Goal: Task Accomplishment & Management: Use online tool/utility

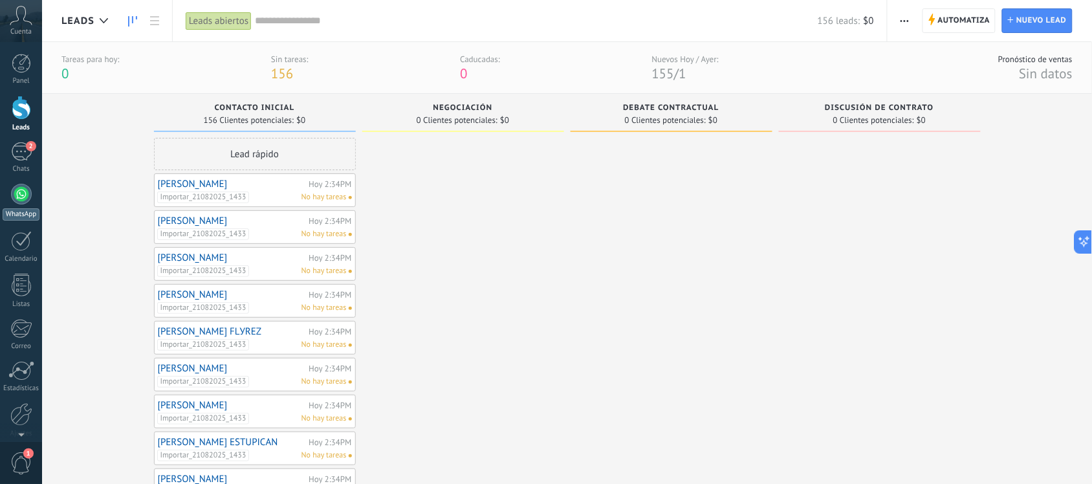
click at [14, 199] on div at bounding box center [21, 194] width 21 height 21
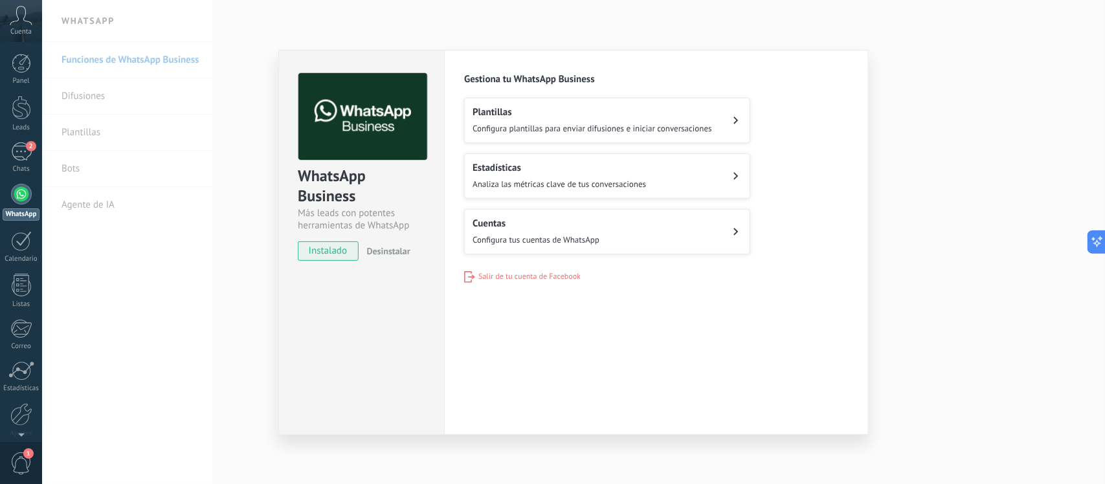
click at [975, 38] on div "WhatsApp Business Más leads con potentes herramientas de WhatsApp instalado Des…" at bounding box center [573, 242] width 1063 height 484
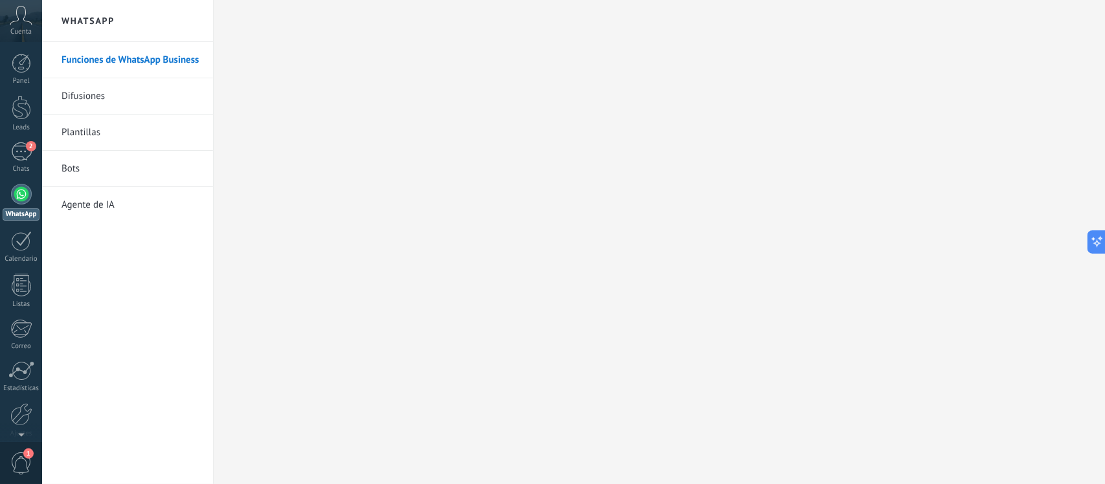
click at [91, 89] on link "Difusiones" at bounding box center [130, 96] width 138 height 36
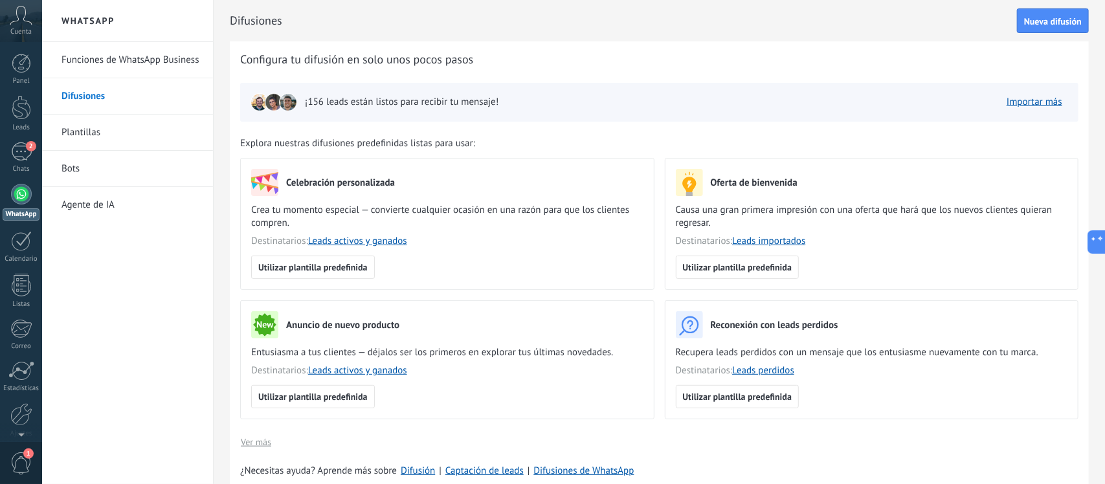
click at [736, 110] on div "¡156 leads están listos para recibir tu mensaje! Importar más" at bounding box center [659, 102] width 838 height 39
click at [749, 273] on button "Utilizar plantilla predefinida" at bounding box center [738, 267] width 124 height 23
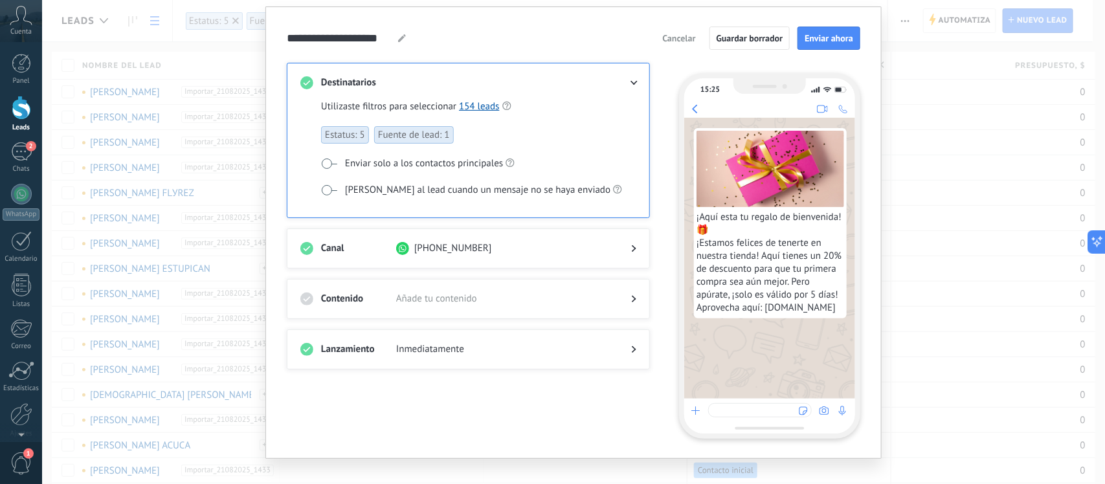
scroll to position [52, 0]
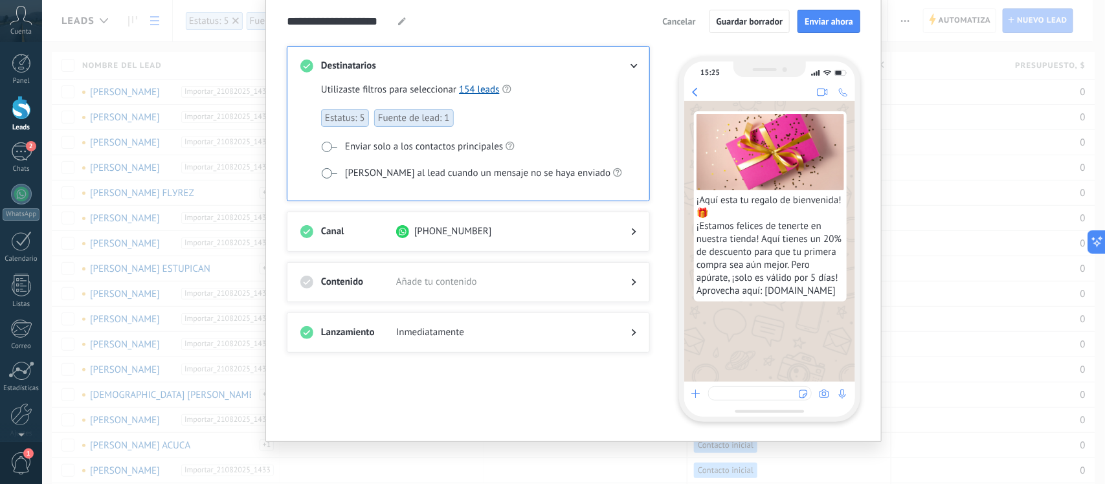
click at [784, 288] on span "¡Aquí esta tu regalo de bienvenida! 🎁 ¡Estamos felices de tenerte en nuestra ti…" at bounding box center [770, 246] width 148 height 104
click at [681, 14] on button "Cancelar" at bounding box center [678, 21] width 45 height 19
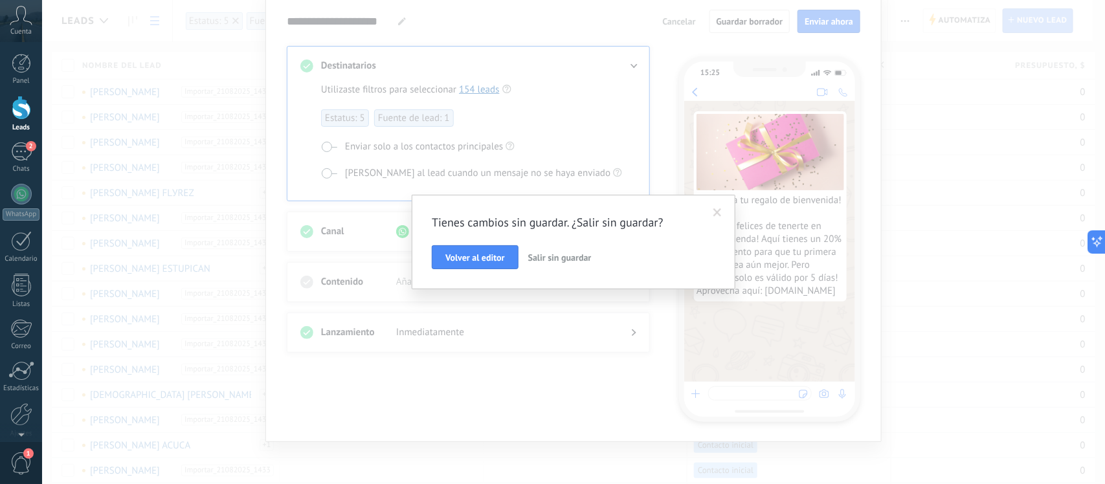
click at [565, 260] on span "Salir sin guardar" at bounding box center [559, 258] width 63 height 12
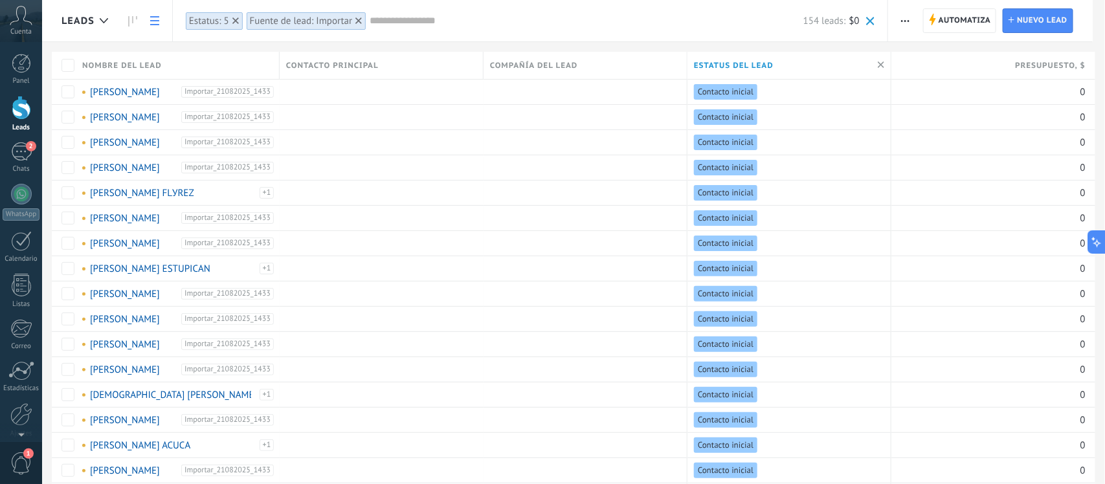
scroll to position [0, 0]
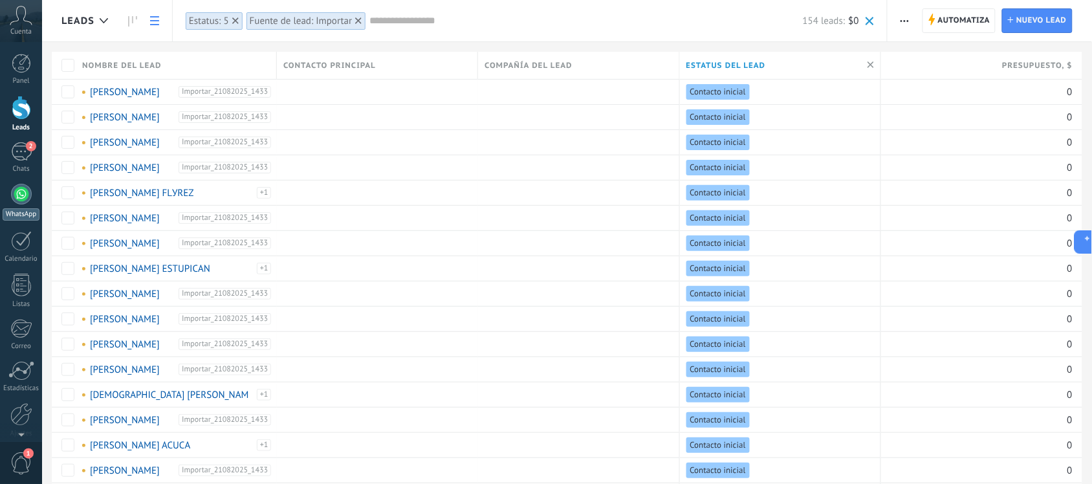
click at [25, 202] on div at bounding box center [21, 194] width 21 height 21
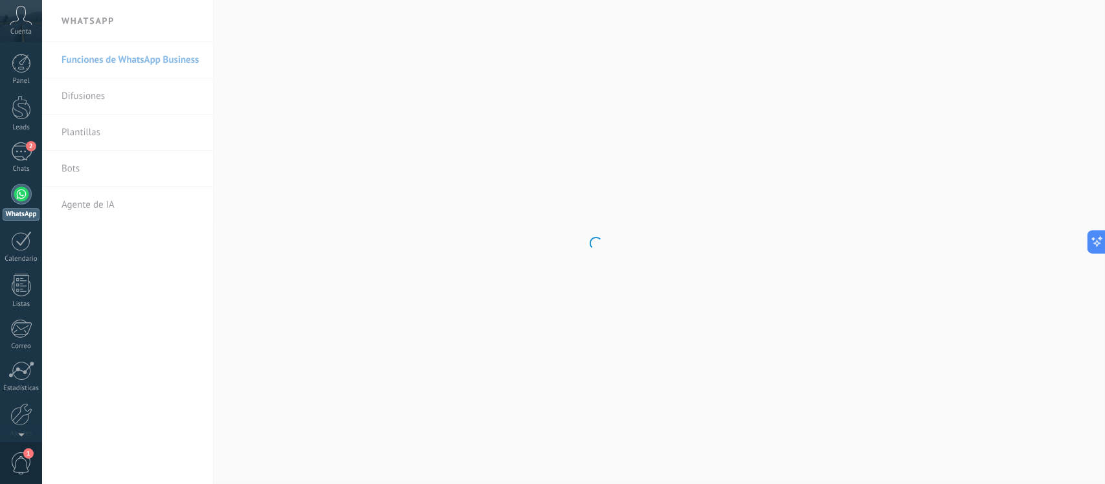
click at [82, 97] on body ".abccls-1,.abccls-2{fill-rule:evenodd}.abccls-2{fill:#fff} .abfcls-1{fill:none}…" at bounding box center [552, 242] width 1105 height 484
click at [86, 95] on link "Difusiones" at bounding box center [130, 96] width 138 height 36
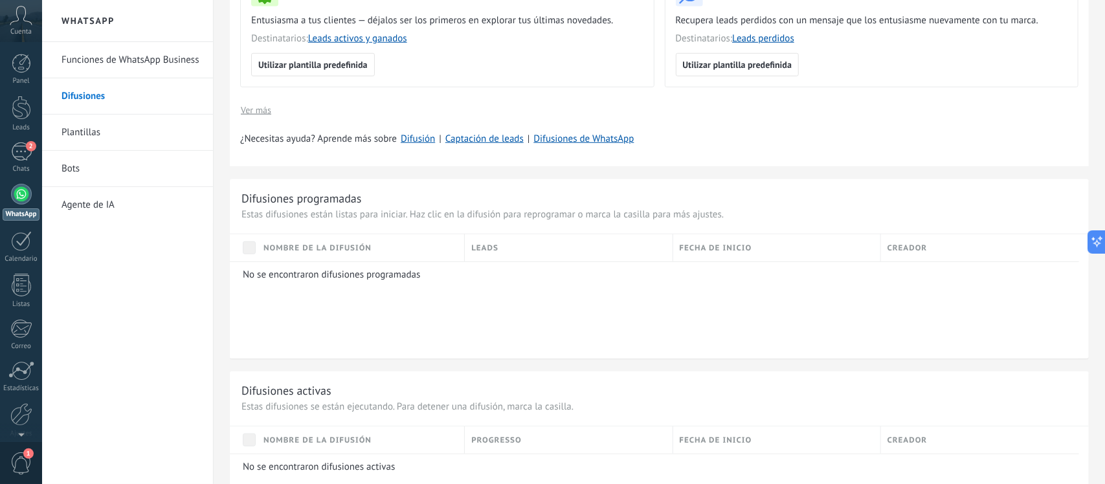
scroll to position [314, 0]
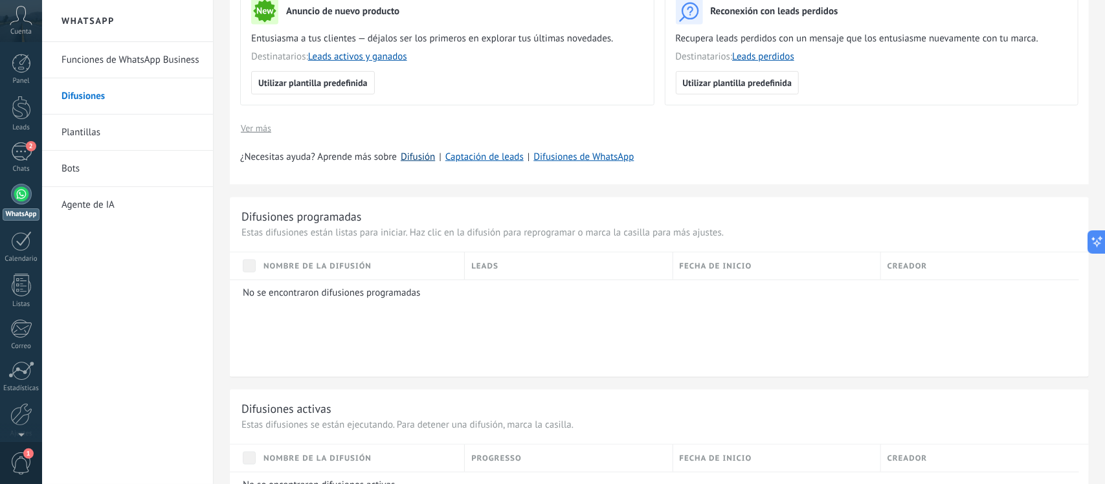
click at [419, 157] on link "Difusión" at bounding box center [418, 157] width 34 height 12
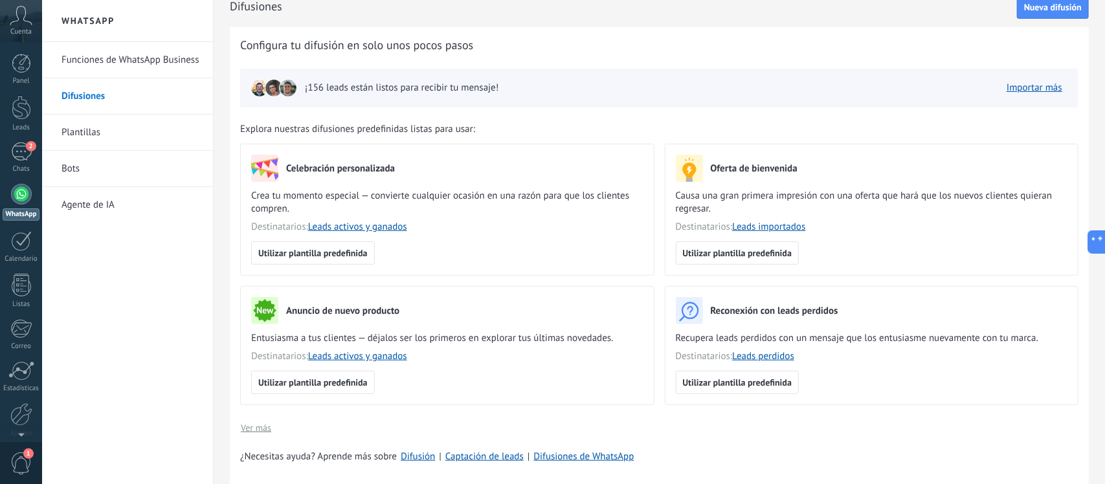
scroll to position [0, 0]
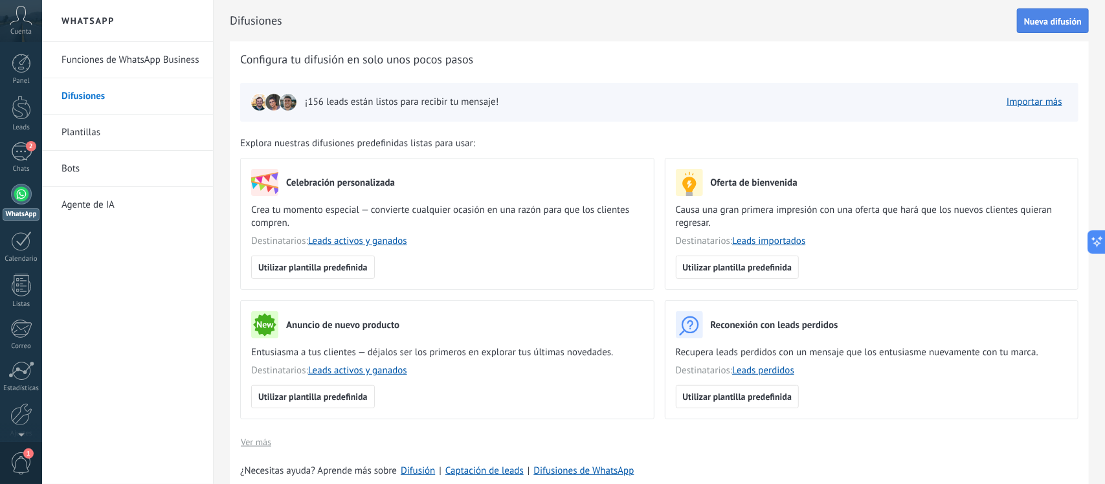
click at [1046, 23] on span "Nueva difusión" at bounding box center [1053, 21] width 58 height 9
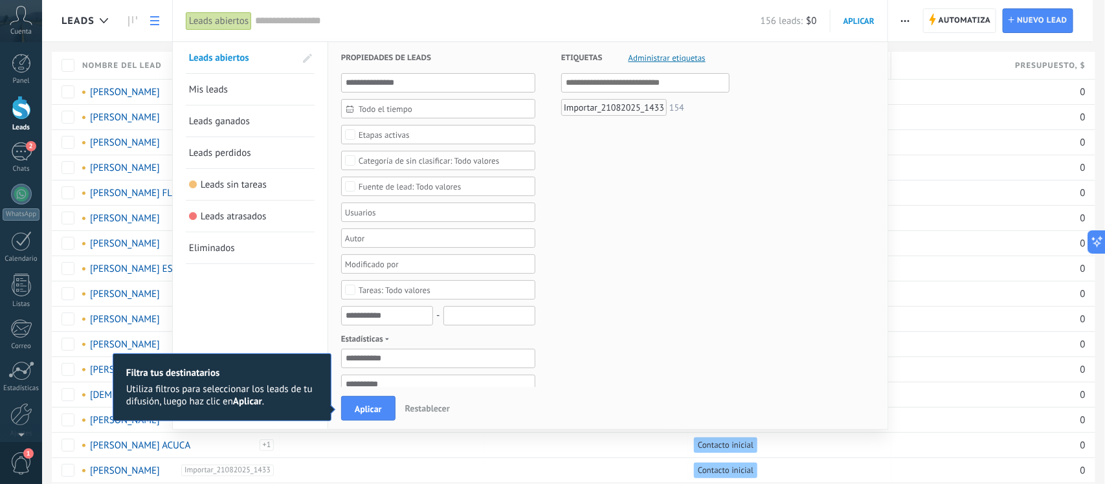
click at [207, 94] on span "Mis leads" at bounding box center [208, 89] width 39 height 12
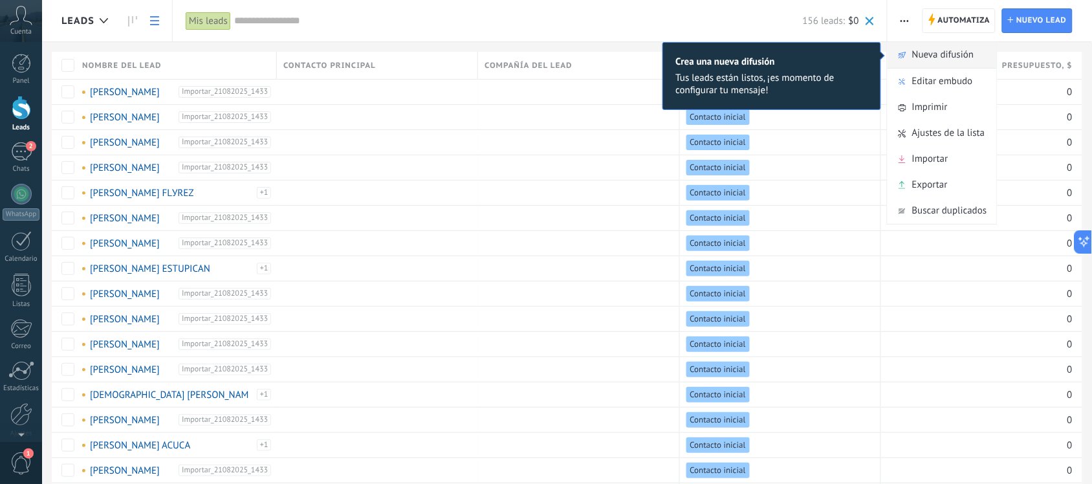
click at [966, 59] on span "Nueva difusión" at bounding box center [943, 55] width 62 height 26
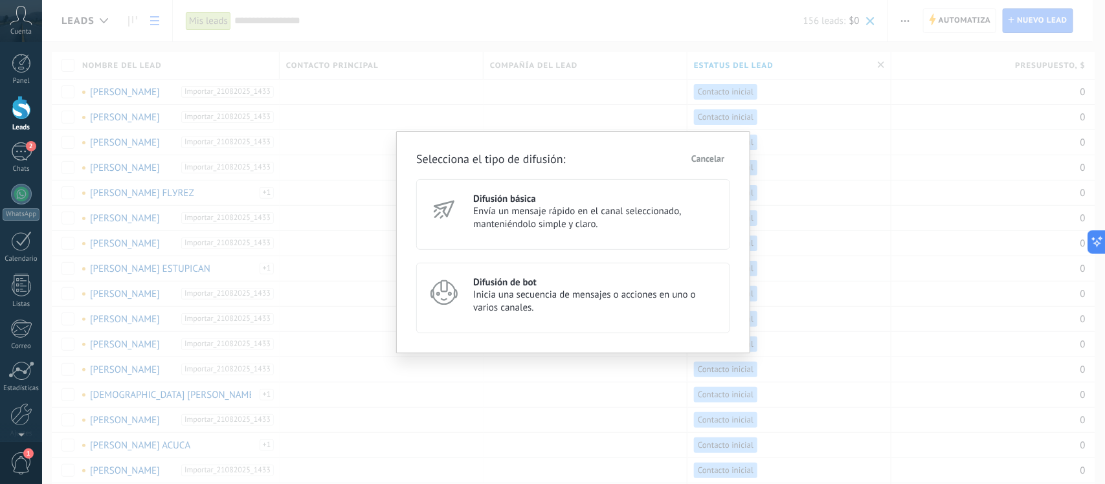
click at [510, 215] on span "Envía un mensaje rápido en el canal seleccionado, manteniéndolo simple y claro." at bounding box center [595, 218] width 245 height 26
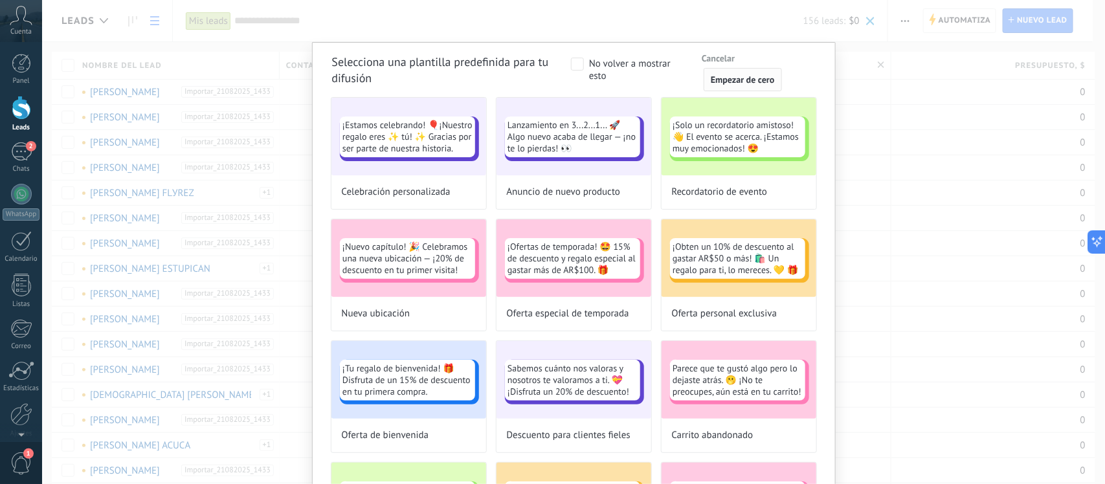
click at [746, 85] on button "Empezar de cero" at bounding box center [742, 79] width 78 height 23
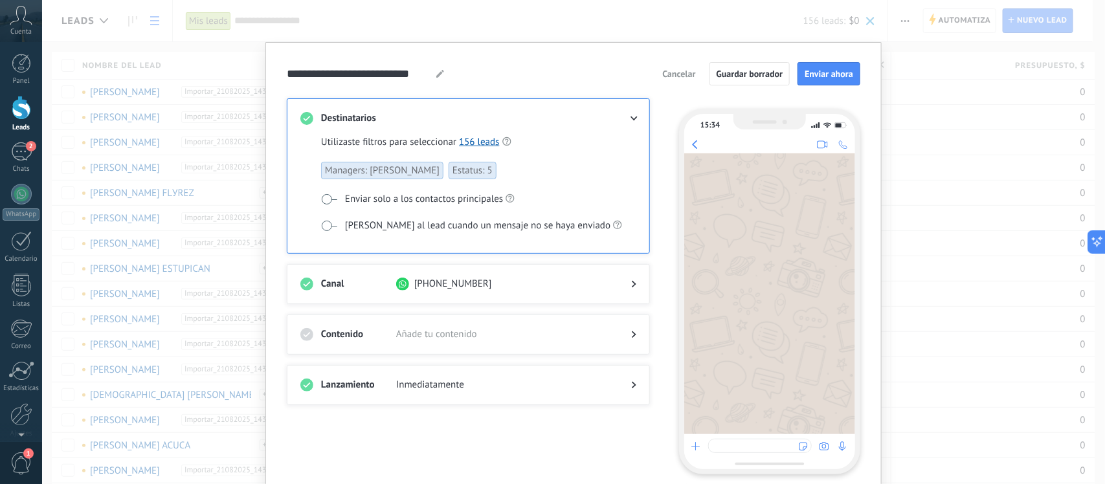
scroll to position [52, 0]
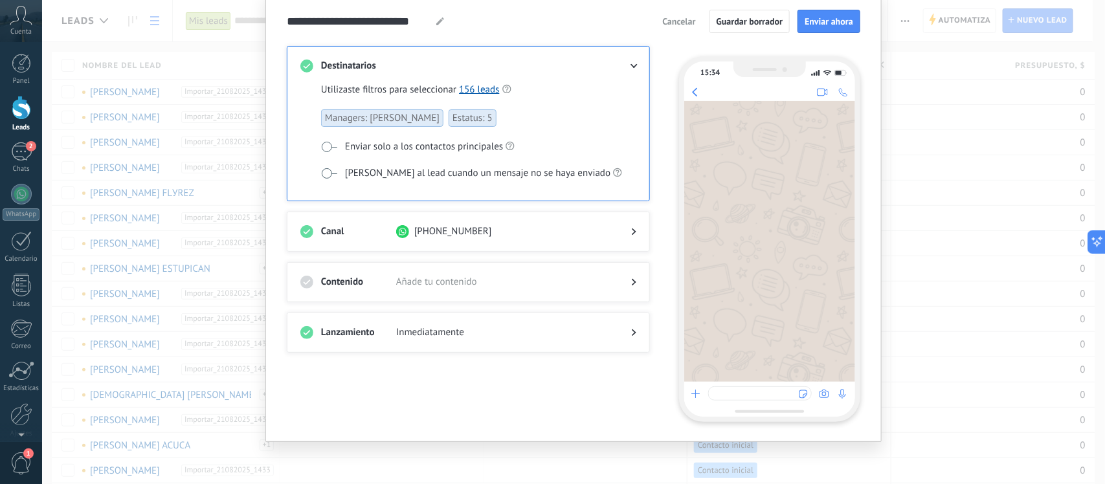
click at [435, 282] on span "Añade tu contenido" at bounding box center [503, 282] width 214 height 13
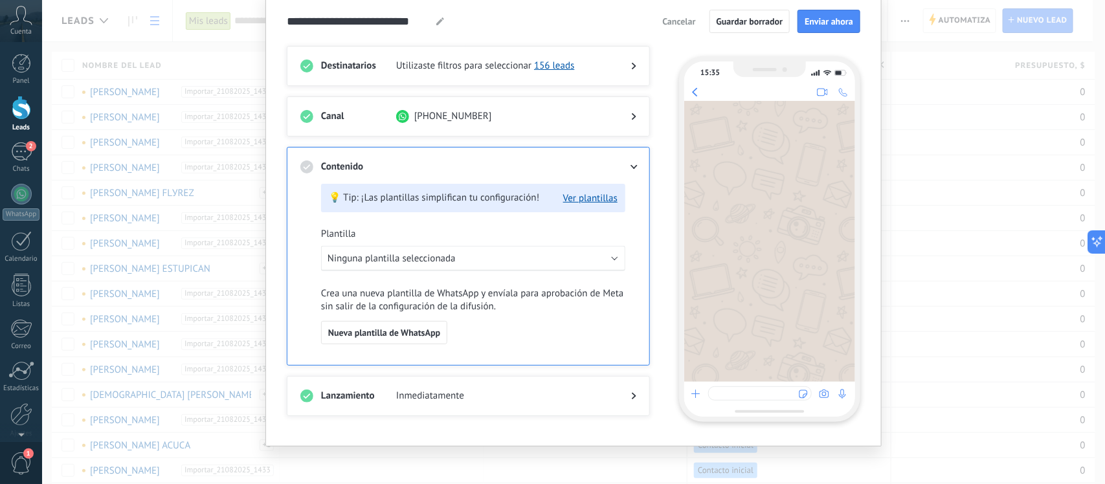
click at [761, 131] on div at bounding box center [769, 241] width 171 height 281
click at [729, 212] on div at bounding box center [769, 241] width 171 height 281
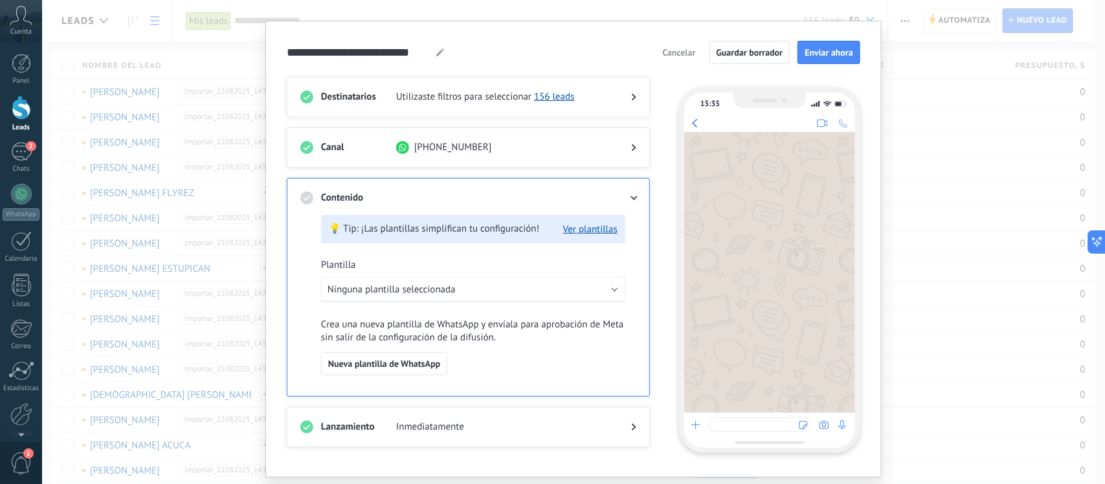
scroll to position [0, 0]
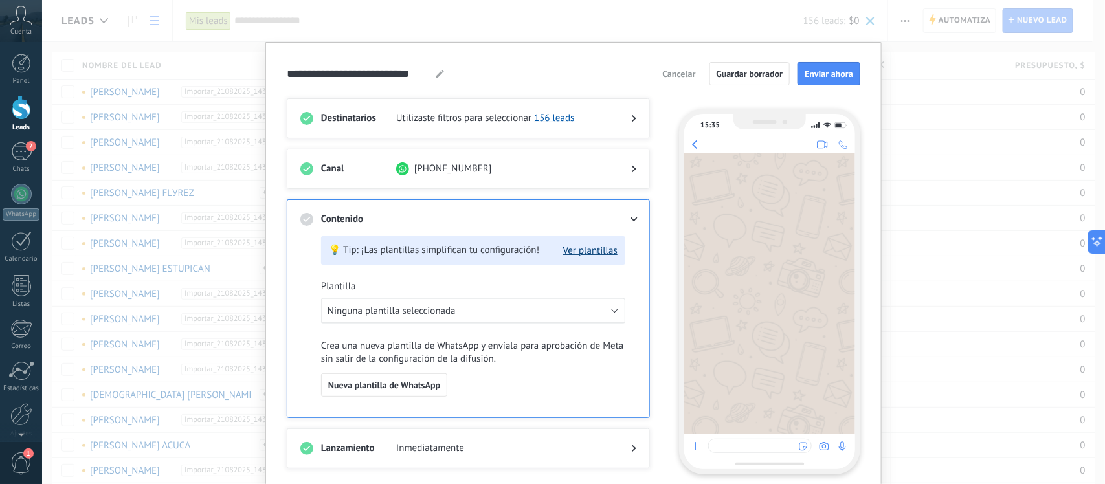
click at [596, 248] on button "Ver plantillas" at bounding box center [590, 251] width 54 height 12
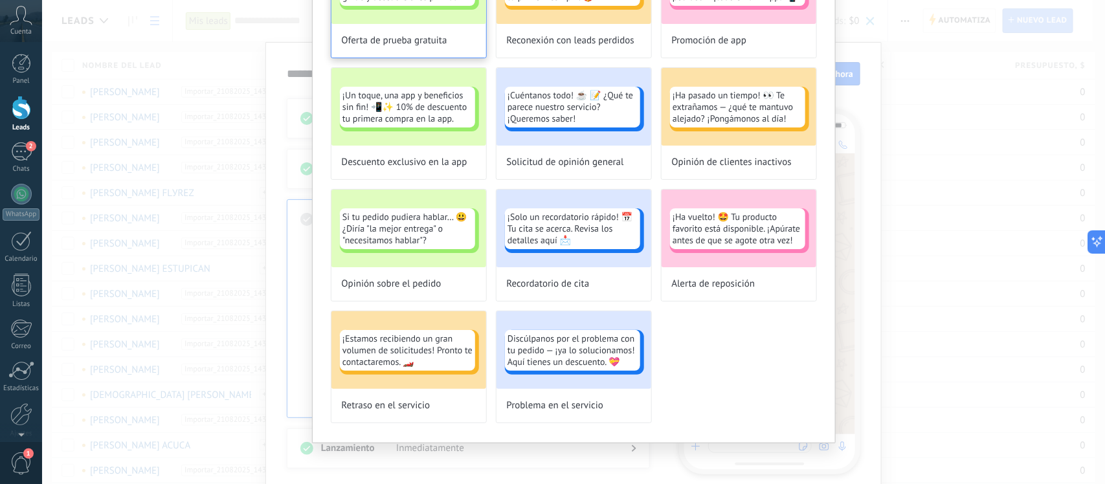
scroll to position [516, 0]
click at [276, 379] on div "Selecciona una plantilla predefinida para tu difusión No volver a mostrar esto …" at bounding box center [573, 242] width 1063 height 484
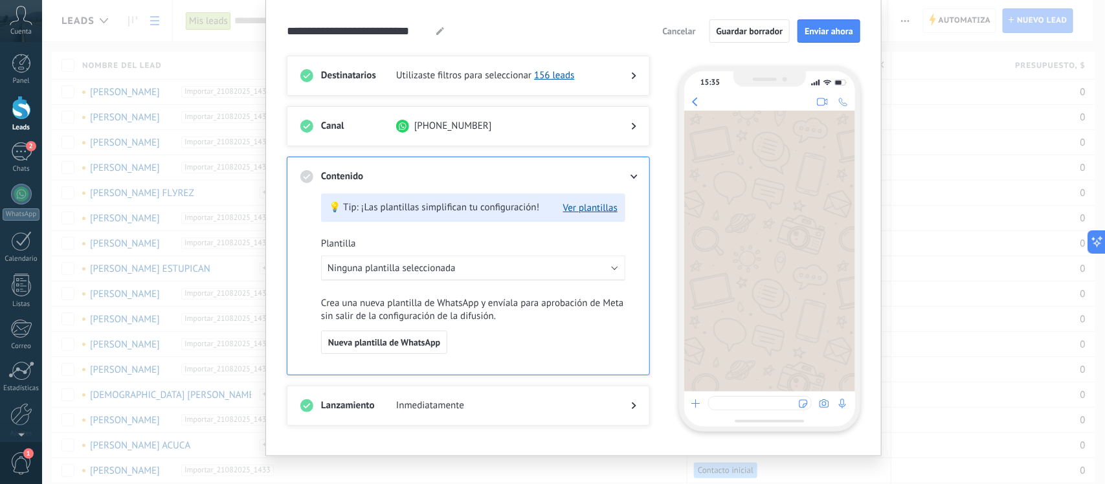
scroll to position [0, 0]
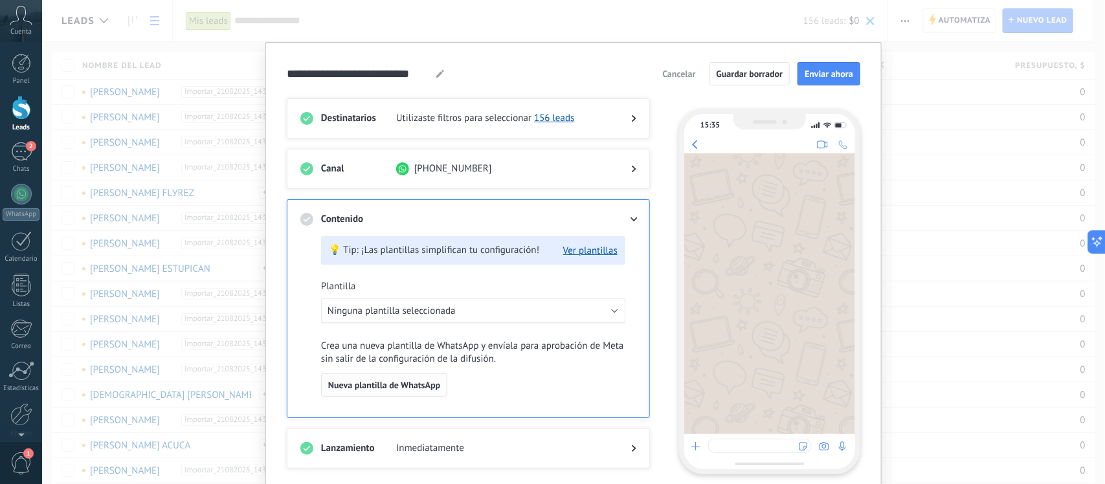
click at [357, 385] on span "Nueva plantilla de WhatsApp" at bounding box center [384, 385] width 112 height 9
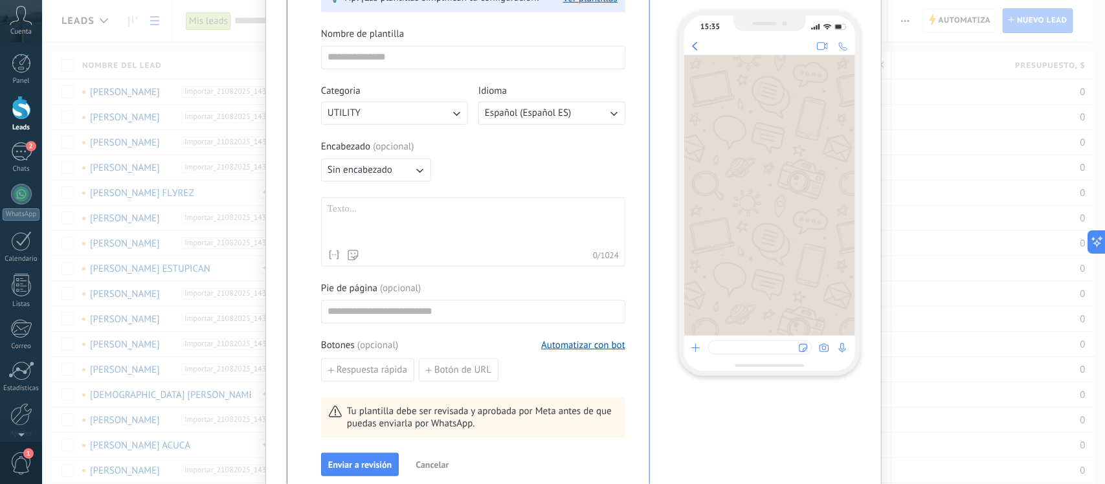
scroll to position [148, 0]
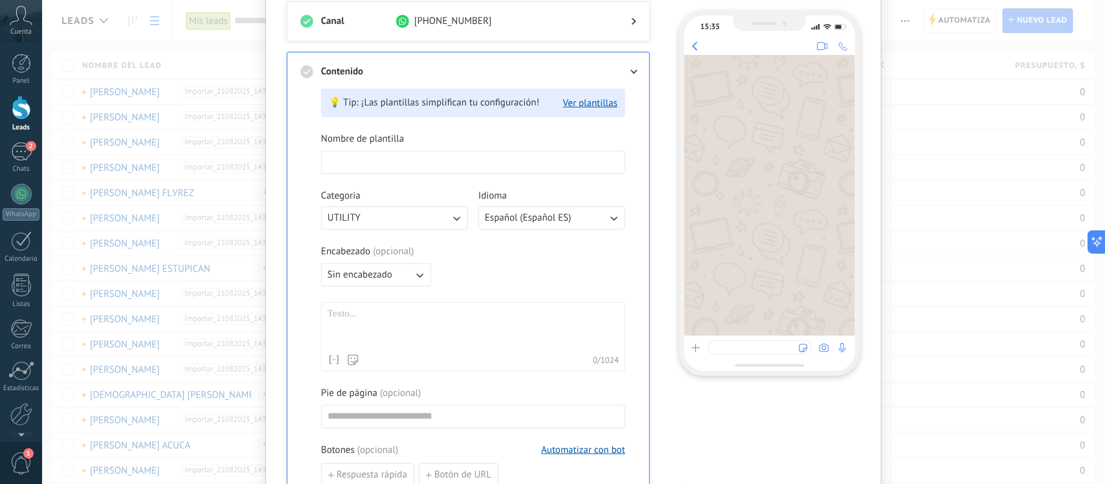
click at [360, 159] on input at bounding box center [473, 161] width 303 height 21
type input "*"
click at [461, 217] on button "UTILITY" at bounding box center [394, 217] width 147 height 23
click at [386, 245] on li "MARKETING" at bounding box center [390, 240] width 154 height 22
click at [382, 157] on input "********" at bounding box center [473, 161] width 303 height 21
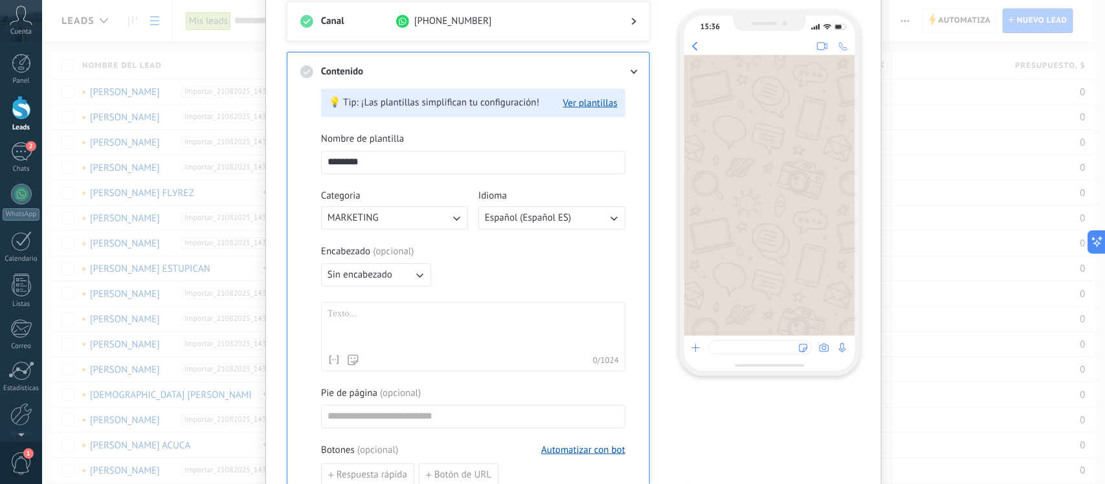
type input "********"
click at [377, 321] on div at bounding box center [472, 328] width 291 height 40
paste div
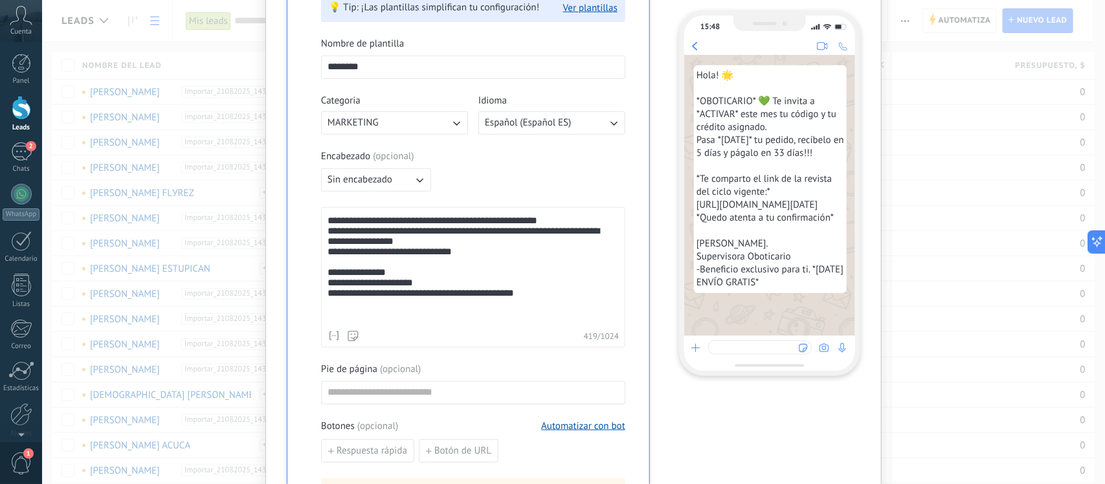
scroll to position [404, 0]
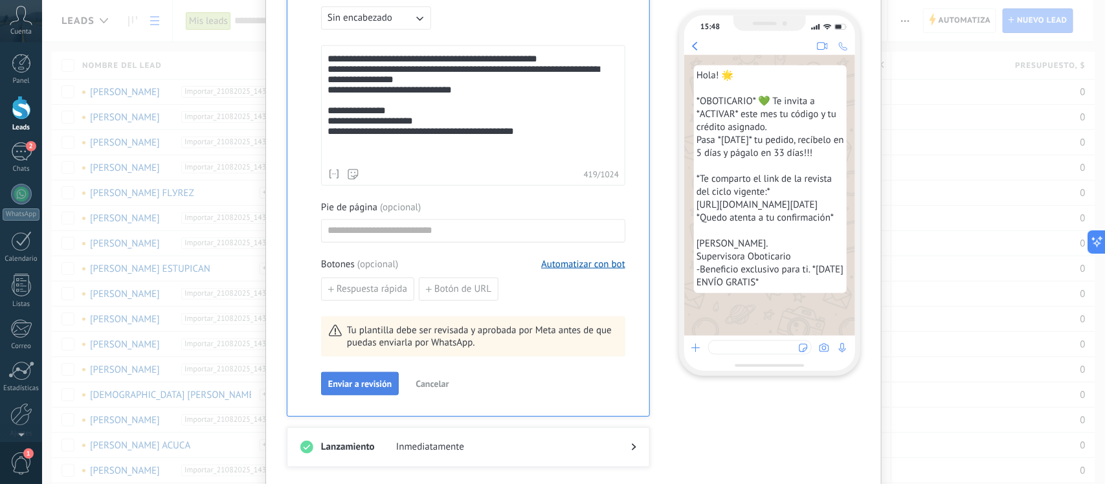
click at [373, 386] on span "Enviar a revisión" at bounding box center [359, 383] width 63 height 9
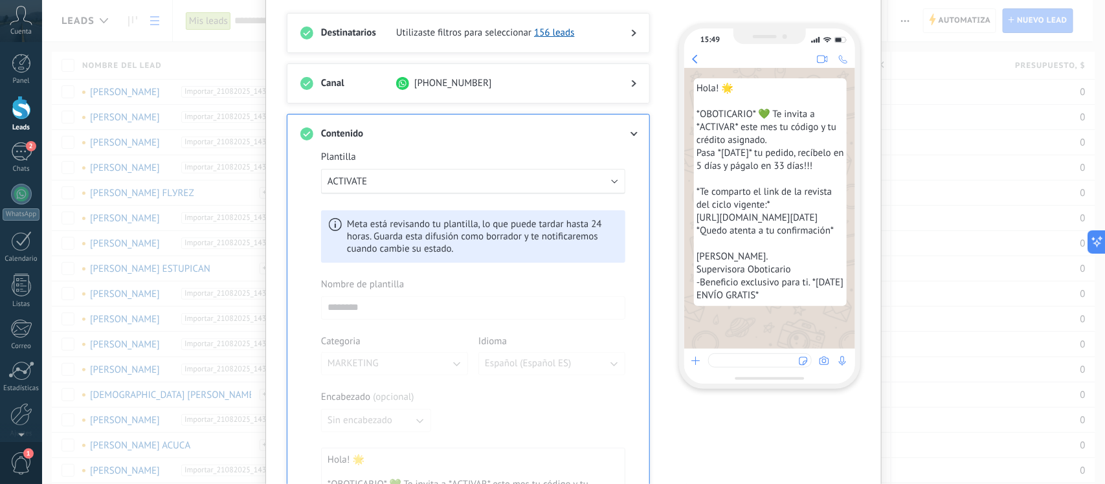
scroll to position [0, 0]
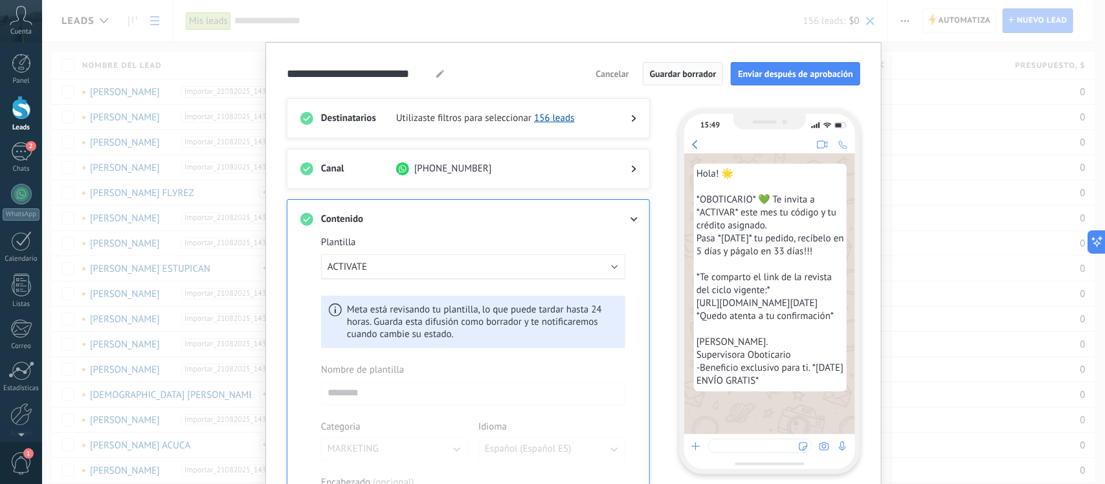
click at [651, 72] on span "Guardar borrador" at bounding box center [683, 73] width 67 height 9
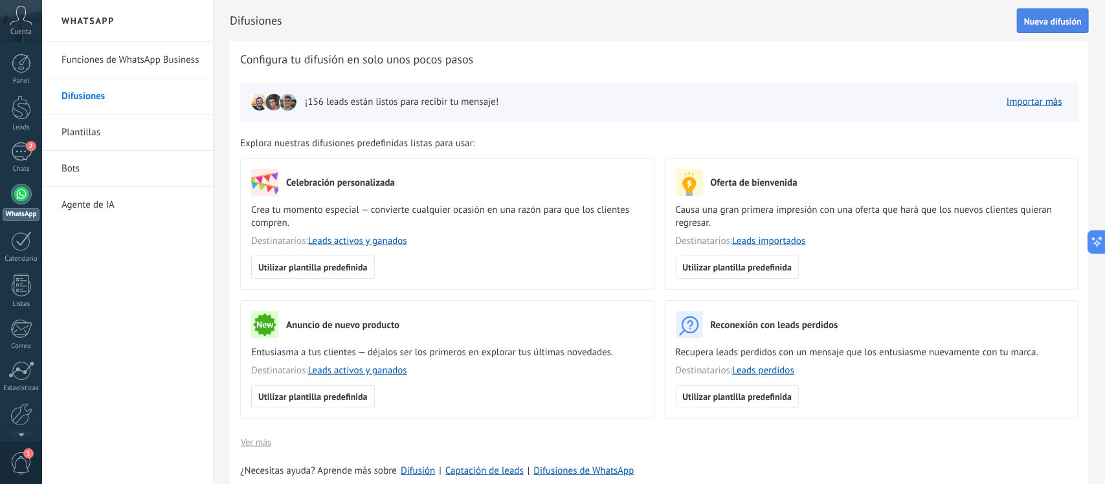
click at [1057, 24] on span "Nueva difusión" at bounding box center [1053, 21] width 58 height 9
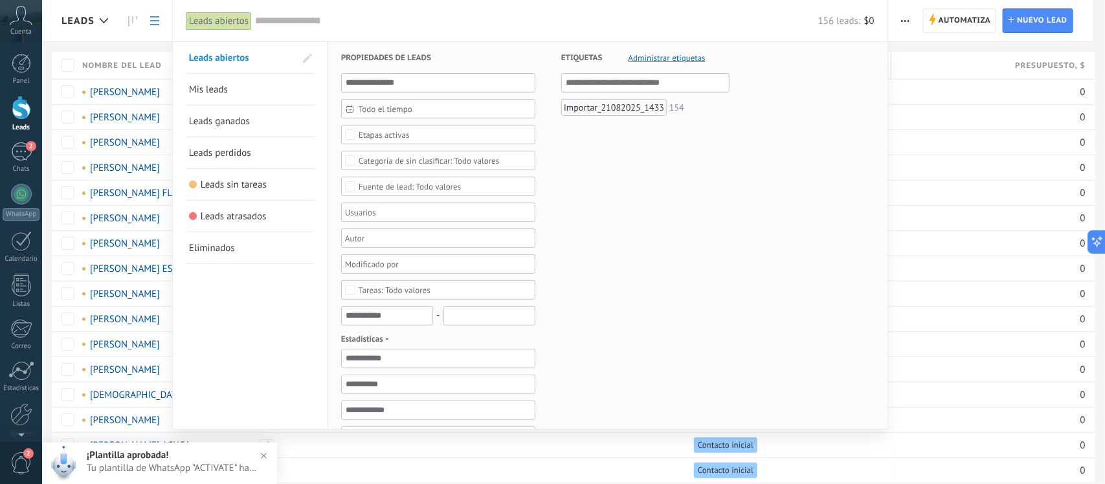
click at [108, 41] on div at bounding box center [552, 242] width 1105 height 484
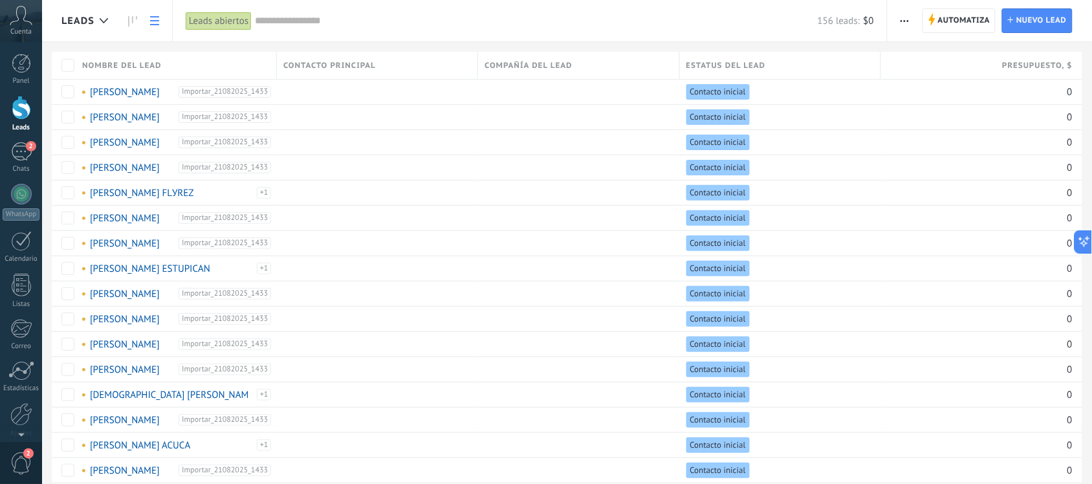
click at [901, 18] on span "button" at bounding box center [905, 20] width 8 height 25
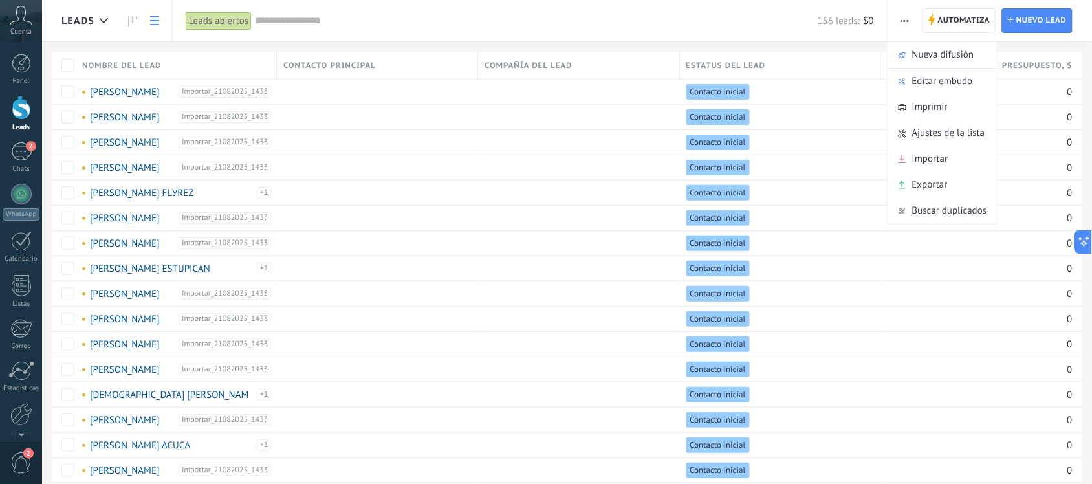
click at [749, 27] on input "text" at bounding box center [536, 21] width 563 height 14
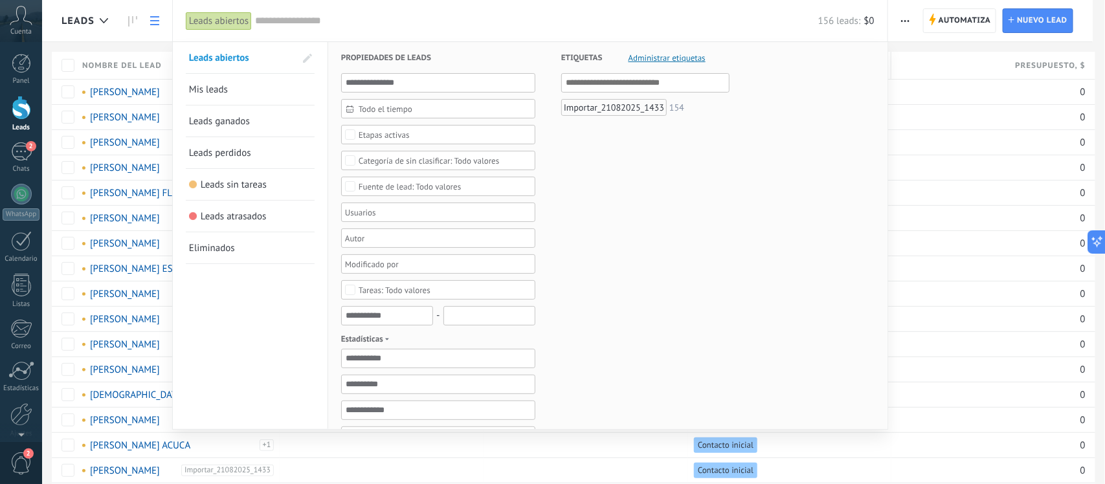
click at [909, 43] on div at bounding box center [552, 242] width 1105 height 484
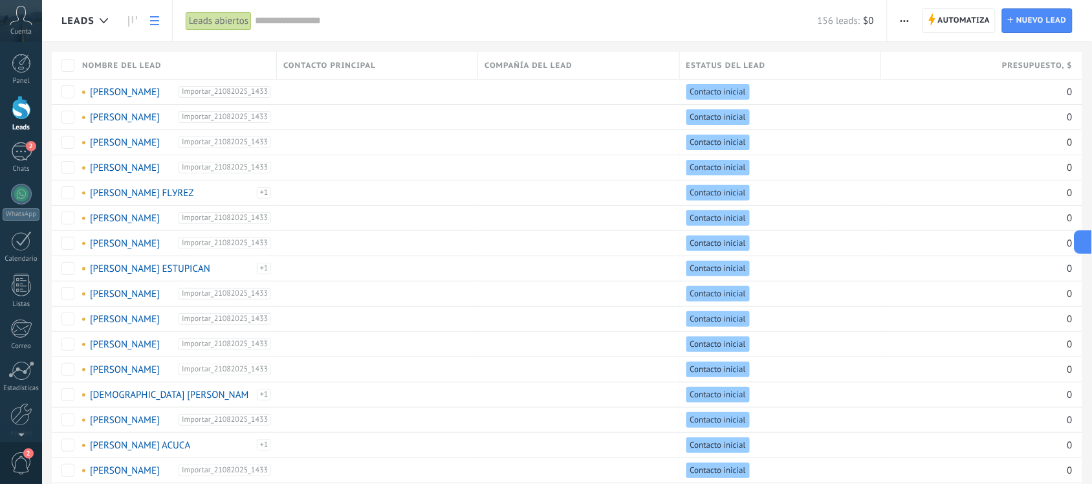
click at [900, 16] on button "button" at bounding box center [905, 20] width 19 height 25
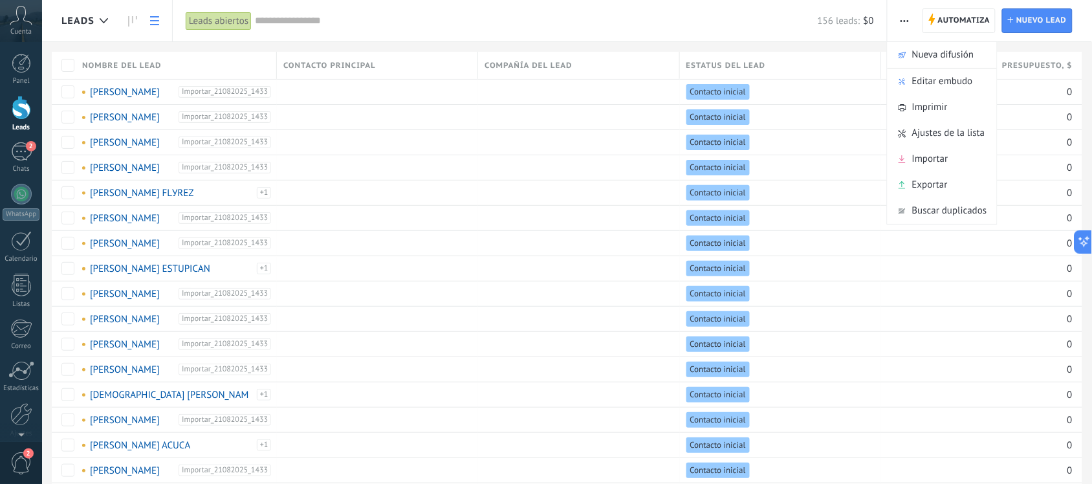
click at [23, 107] on div at bounding box center [21, 108] width 19 height 24
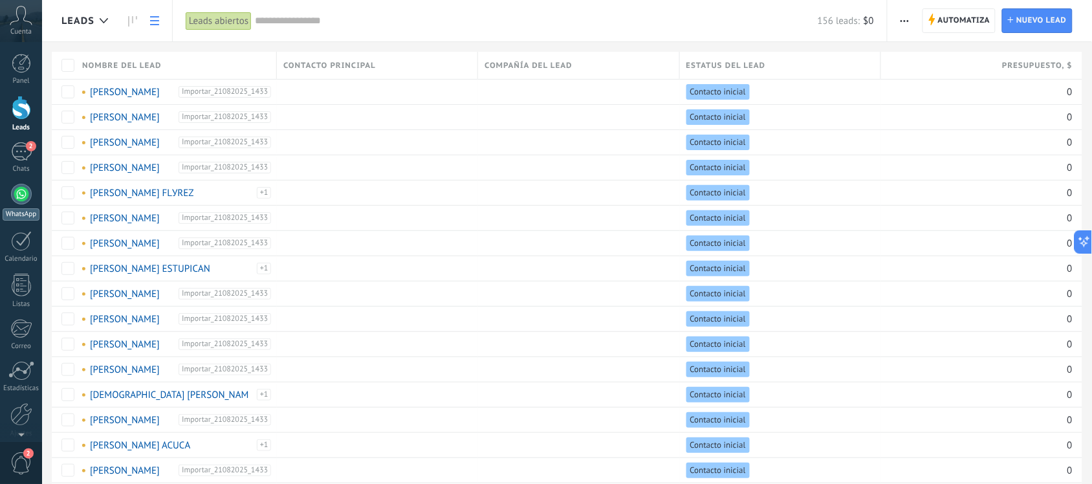
click at [27, 191] on div at bounding box center [21, 194] width 21 height 21
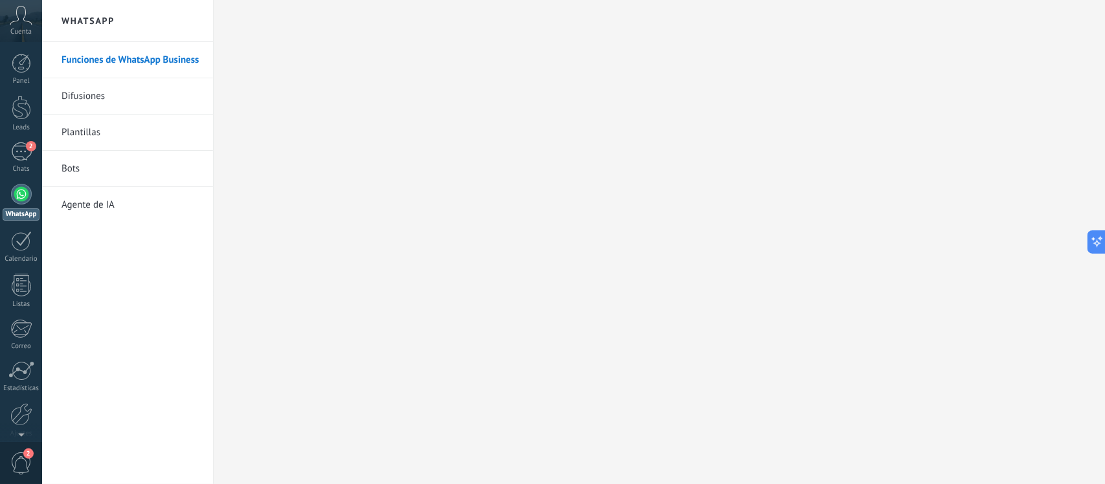
click at [75, 93] on link "Difusiones" at bounding box center [130, 96] width 138 height 36
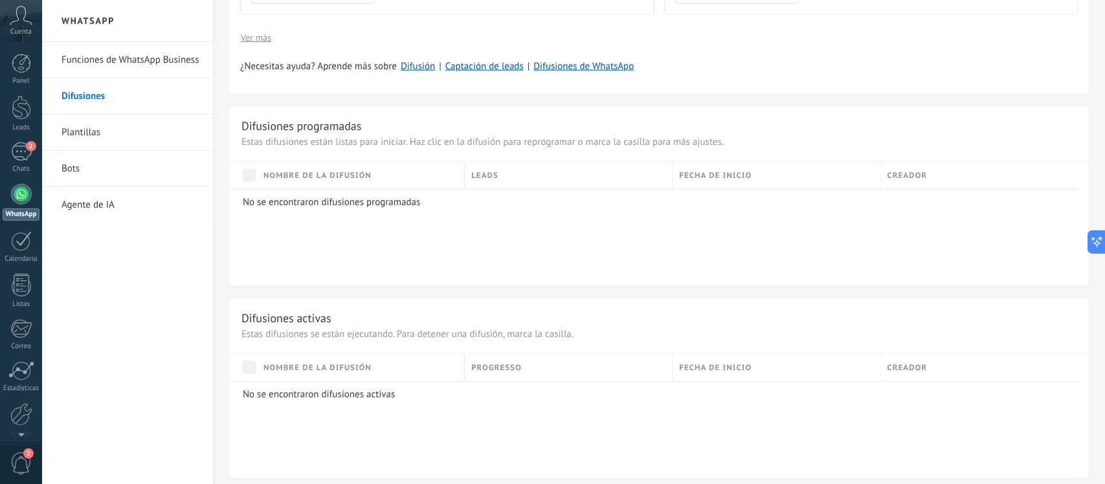
scroll to position [727, 0]
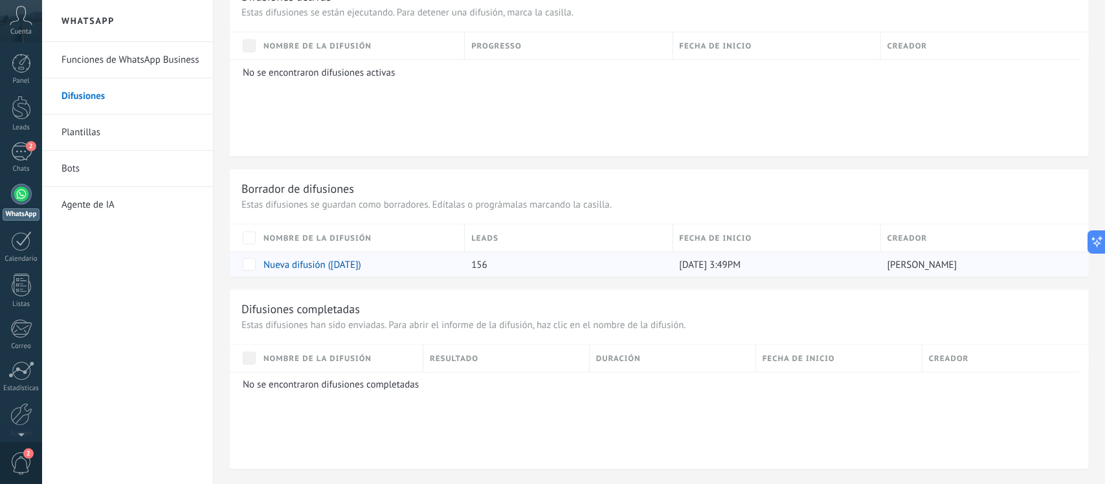
click at [296, 266] on link "Nueva difusión ([DATE])" at bounding box center [312, 265] width 98 height 12
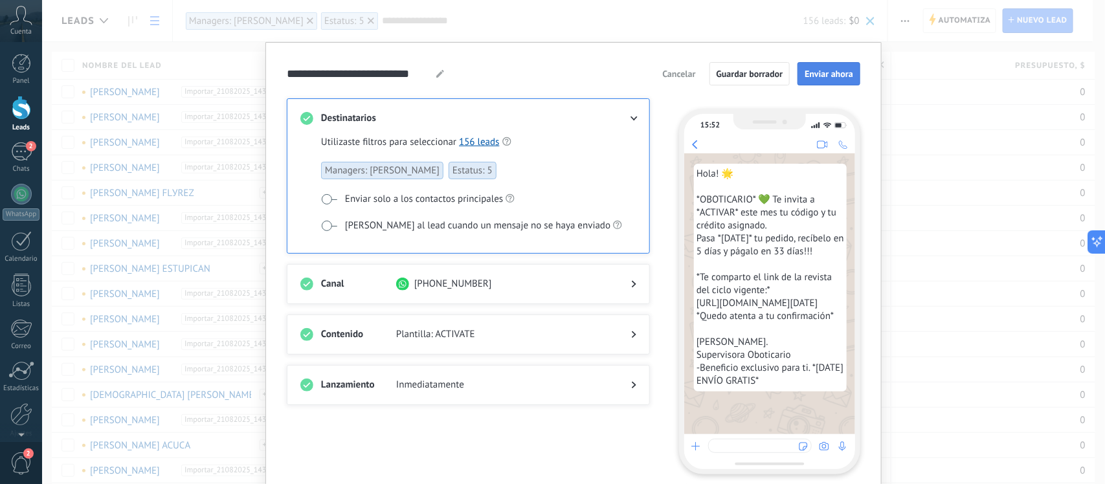
click at [813, 75] on span "Enviar ahora" at bounding box center [828, 73] width 49 height 9
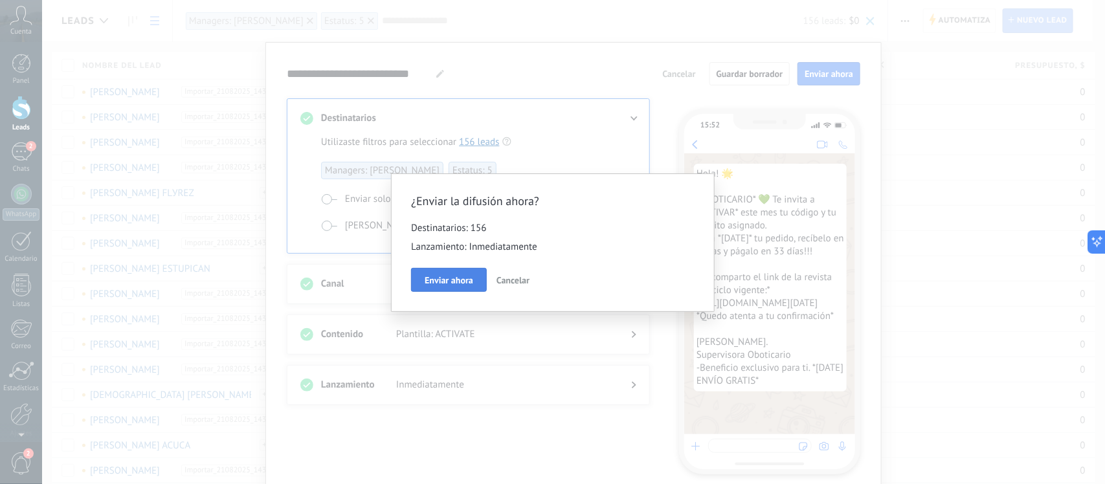
click at [455, 285] on span "Enviar ahora" at bounding box center [449, 280] width 49 height 9
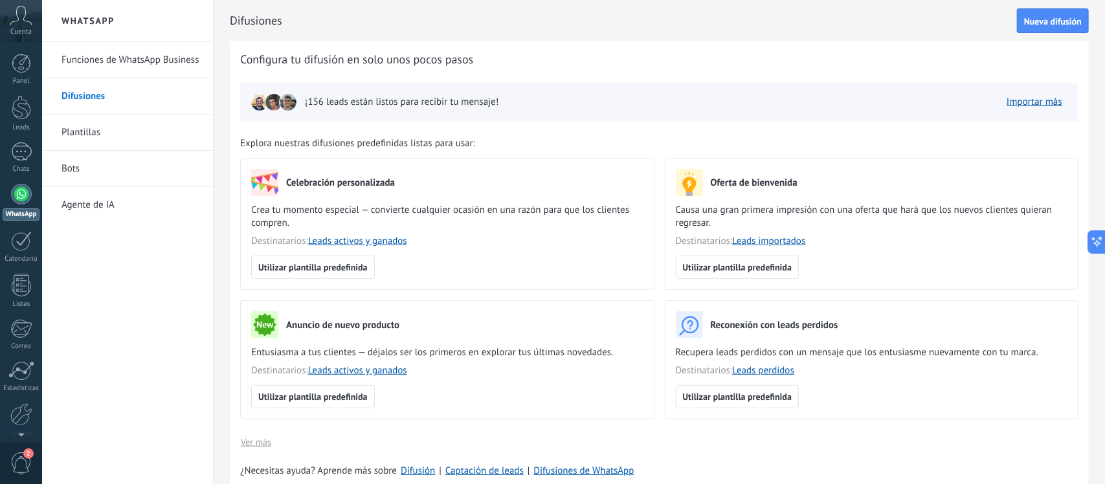
click at [89, 127] on link "Plantillas" at bounding box center [130, 133] width 138 height 36
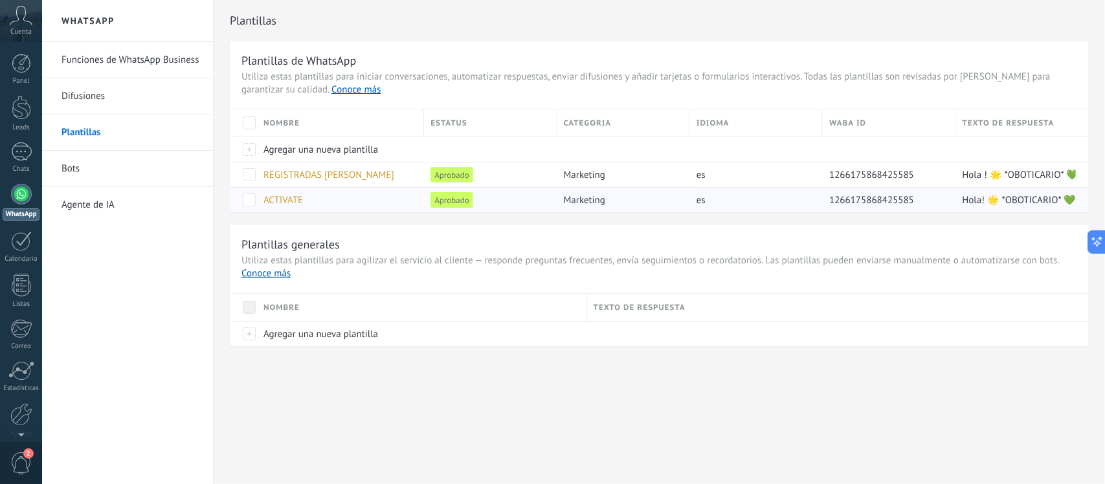
click at [291, 203] on span "ACTIVATE" at bounding box center [282, 200] width 39 height 12
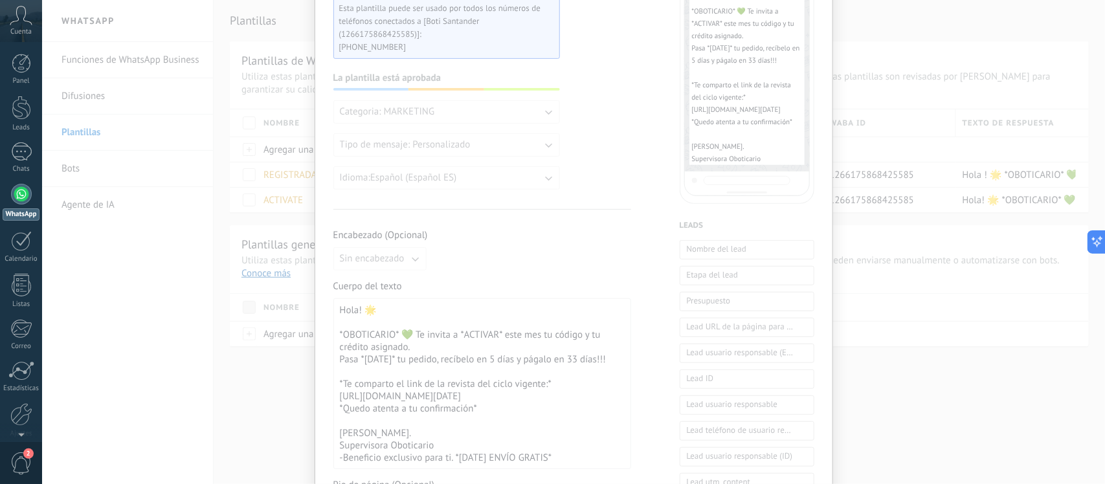
scroll to position [69, 0]
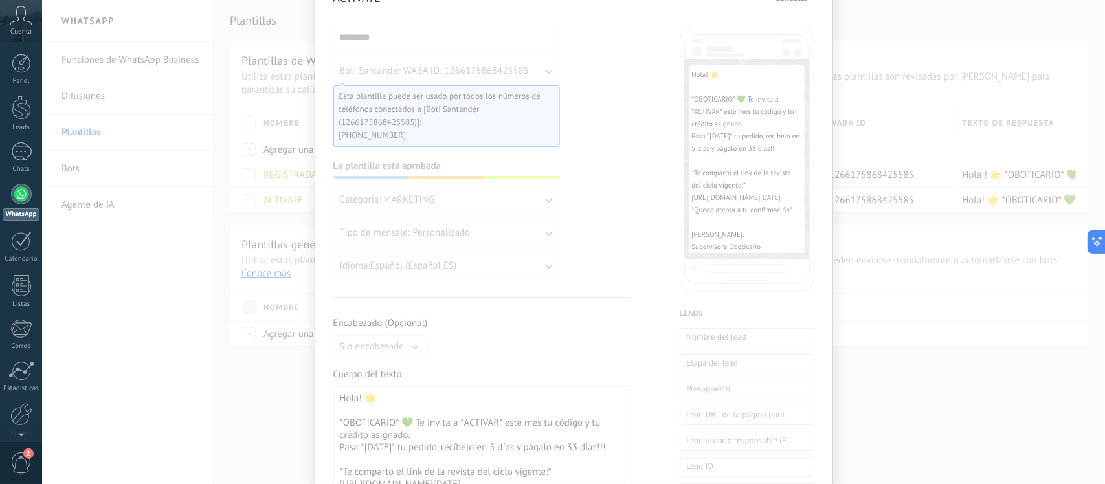
click at [949, 335] on div "ACTIVATE Cancelar ******** Boti Santander WABA ID: 1266175868425585 Esta planti…" at bounding box center [573, 242] width 1063 height 484
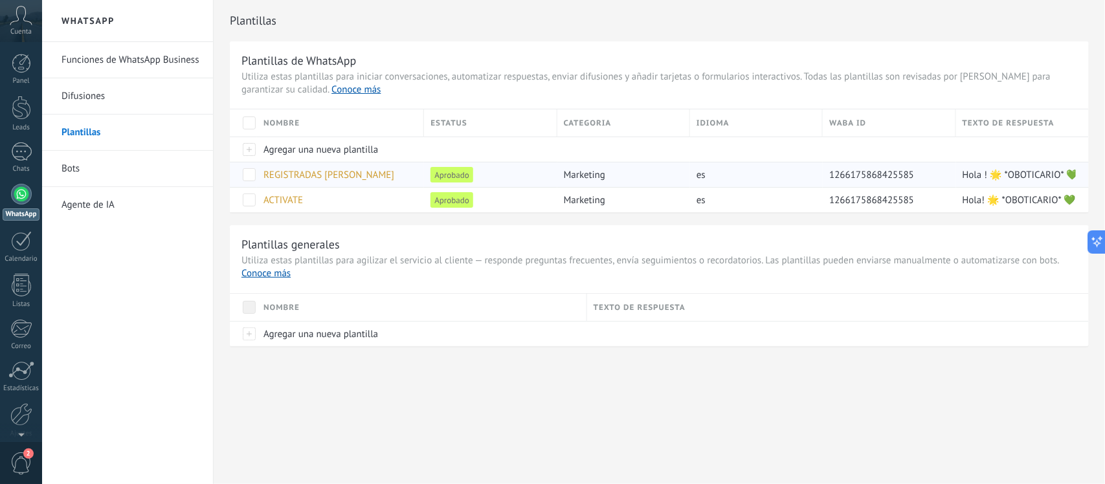
click at [377, 177] on span "REGISTRADAS [PERSON_NAME]" at bounding box center [328, 175] width 131 height 12
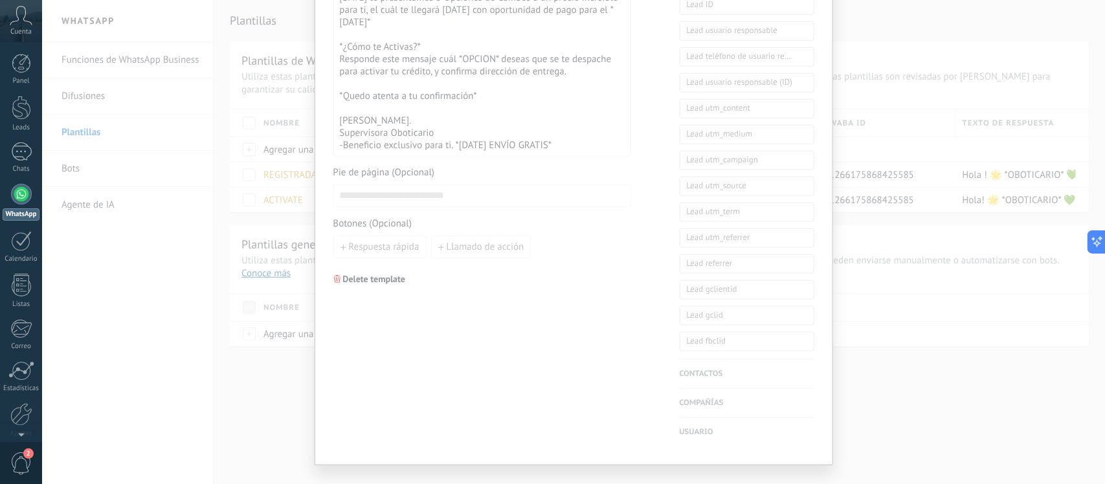
scroll to position [555, 0]
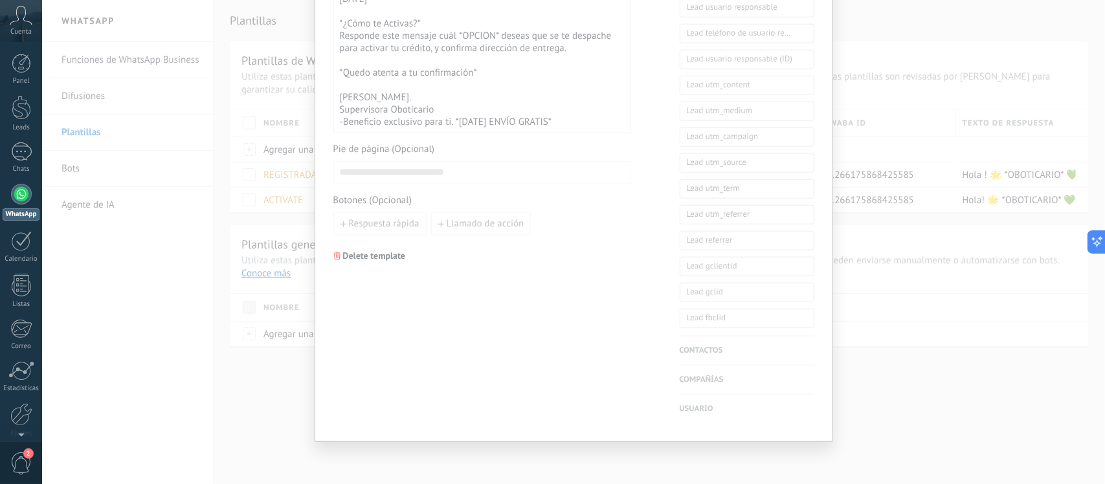
click at [949, 331] on div "**********" at bounding box center [573, 242] width 1063 height 484
